Goal: Navigation & Orientation: Find specific page/section

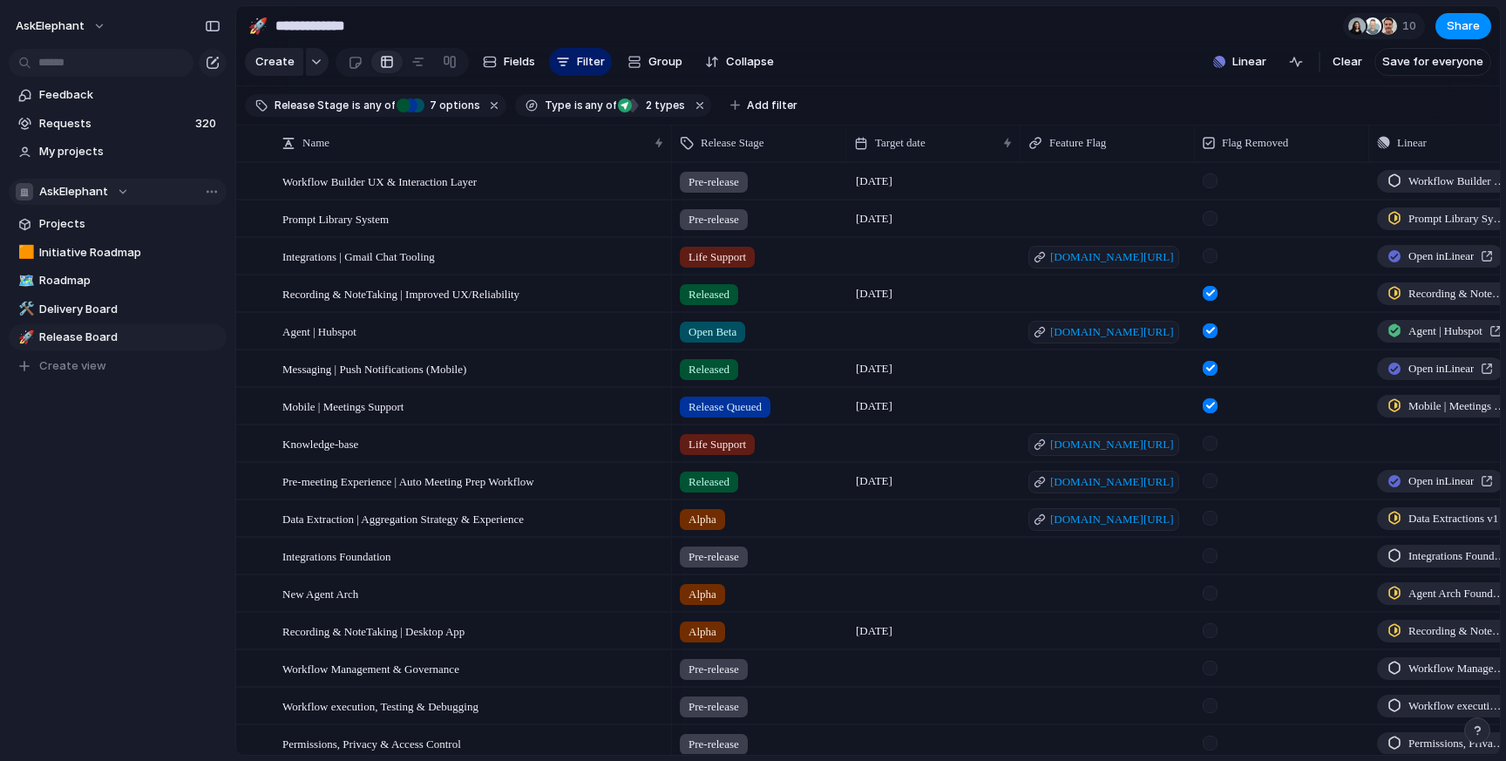
click at [125, 190] on div "AskElephant" at bounding box center [72, 191] width 113 height 17
click at [125, 190] on div "AskElephant 💬 Core Experience Team 👀 Vanguard Team Create new team" at bounding box center [753, 380] width 1506 height 761
click at [71, 219] on span "Projects" at bounding box center [129, 223] width 181 height 17
